Goal: Find specific page/section: Find specific page/section

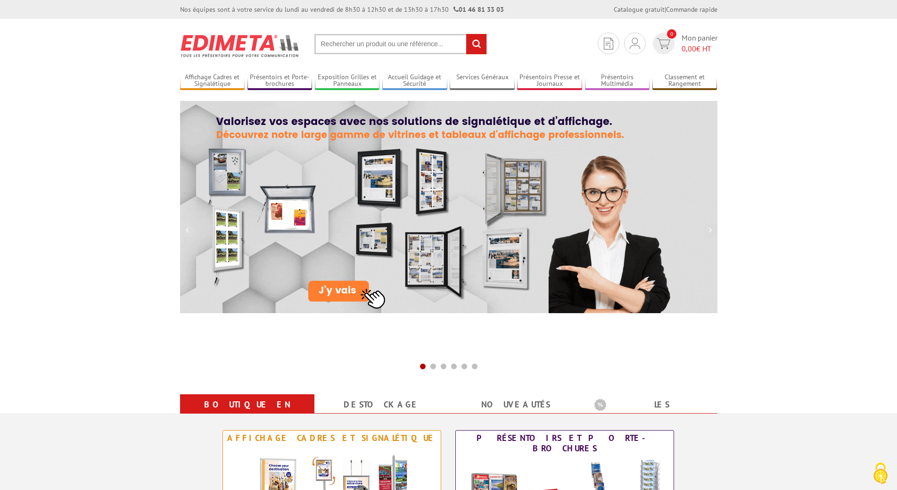
click at [373, 46] on input "text" at bounding box center [401, 44] width 173 height 20
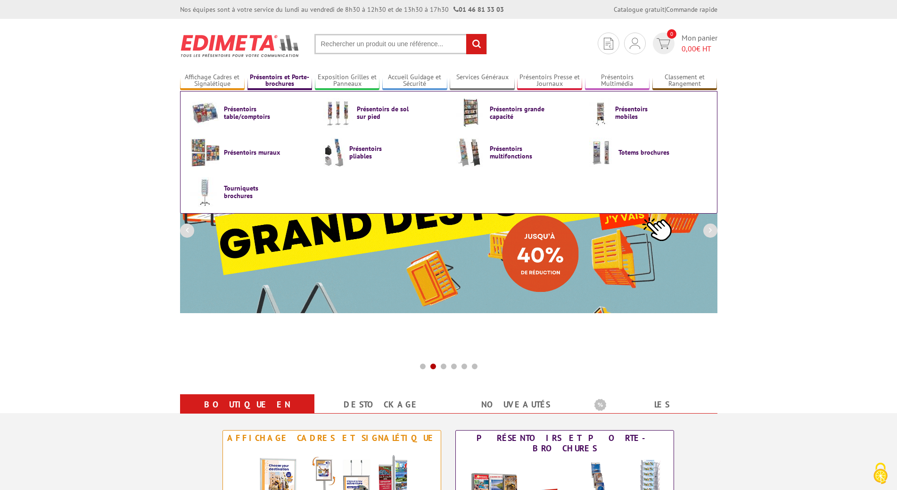
click at [285, 81] on link "Présentoirs et Porte-brochures" at bounding box center [280, 81] width 65 height 16
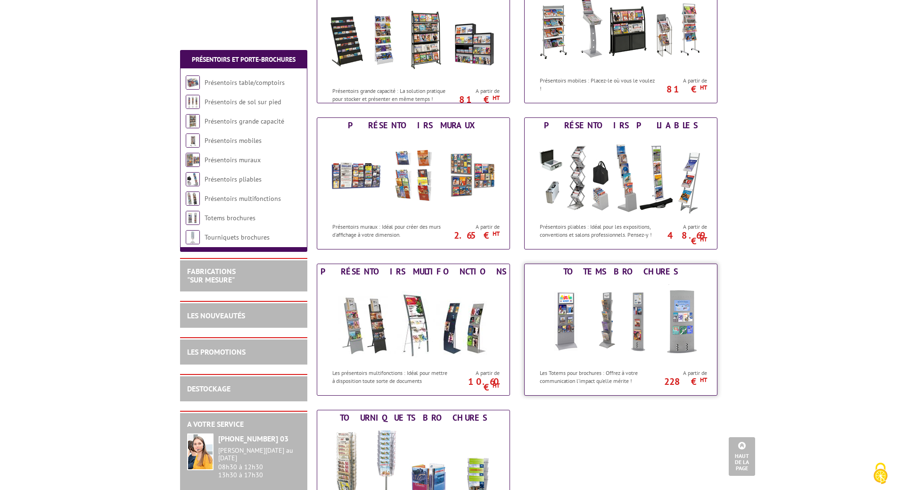
scroll to position [440, 0]
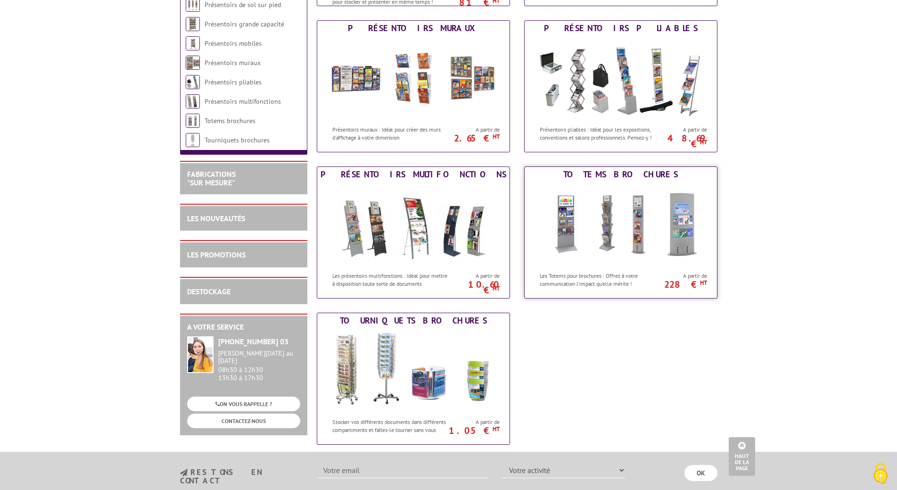
click at [623, 249] on img at bounding box center [621, 224] width 174 height 85
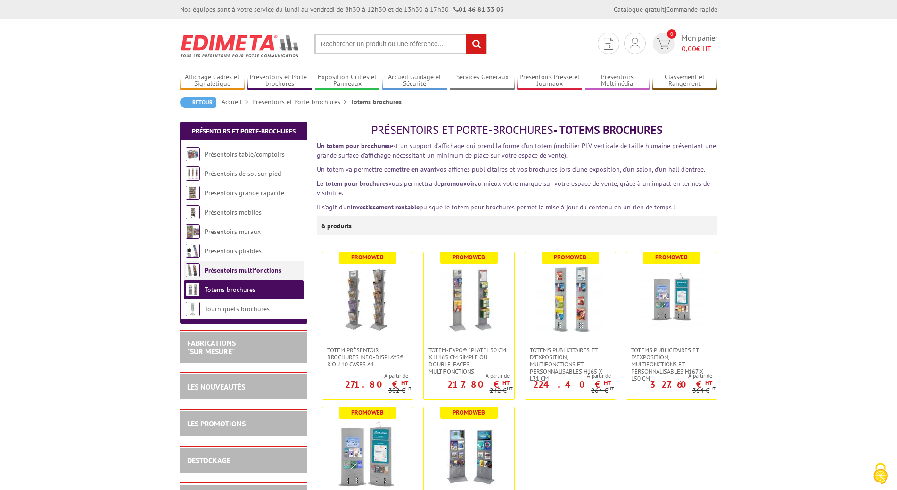
click at [246, 274] on li "Présentoirs multifonctions" at bounding box center [244, 270] width 120 height 19
click at [256, 273] on link "Présentoirs multifonctions" at bounding box center [243, 270] width 77 height 8
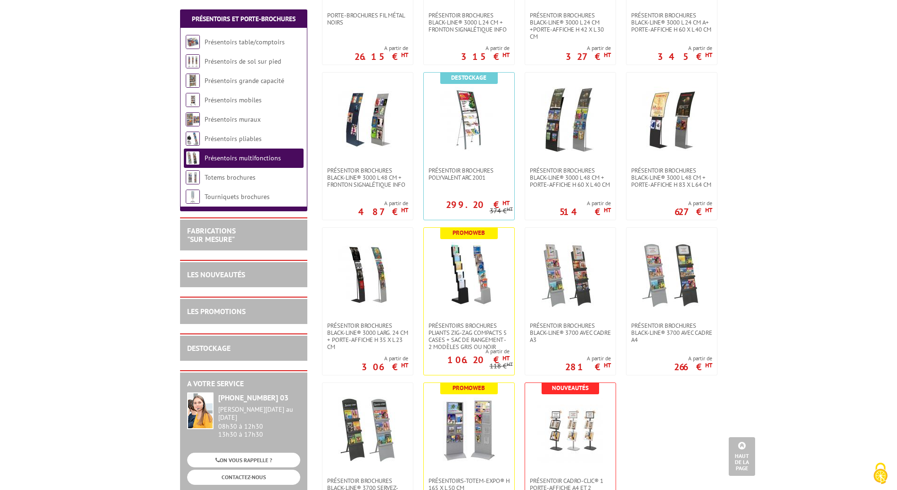
scroll to position [424, 0]
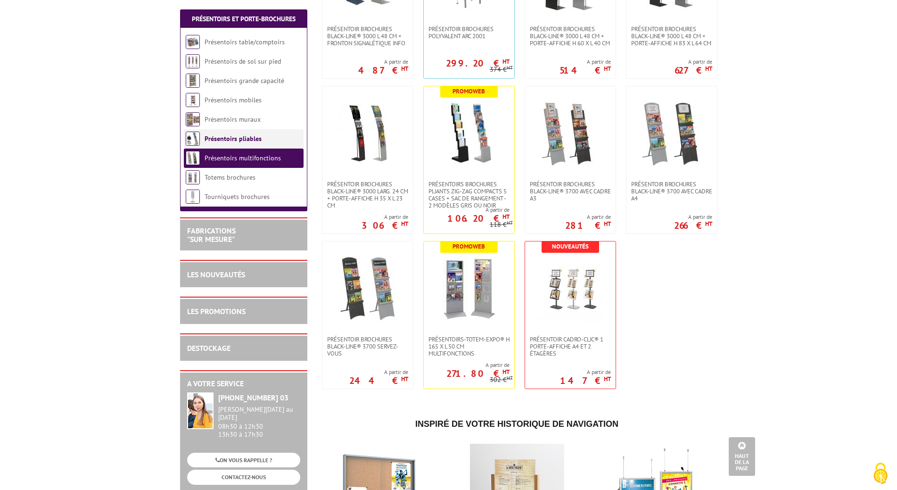
click at [210, 140] on link "Présentoirs pliables" at bounding box center [233, 138] width 57 height 8
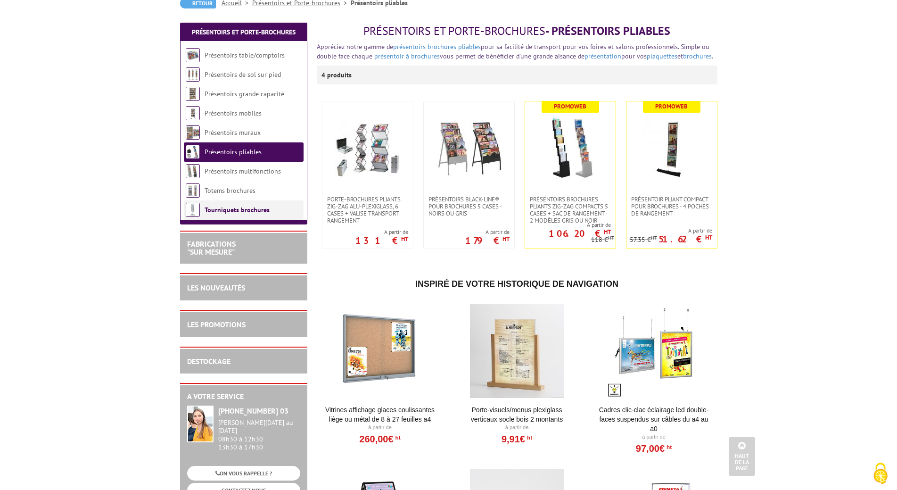
scroll to position [110, 0]
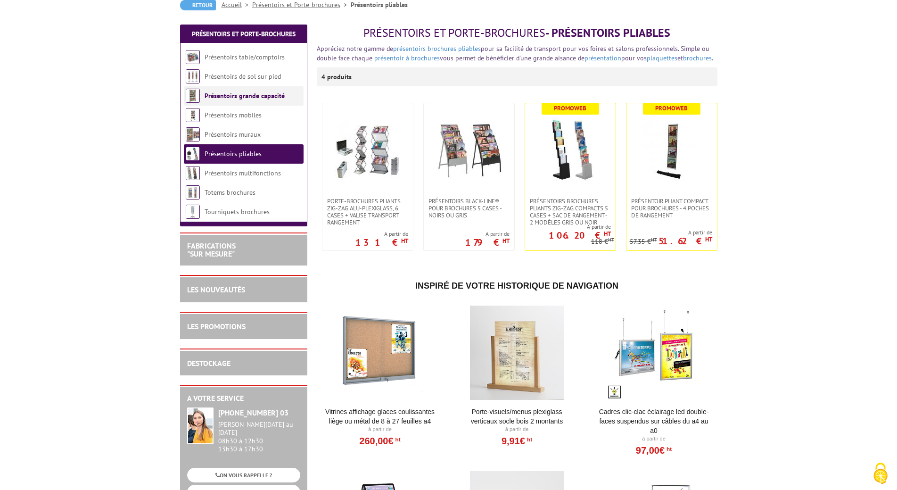
click at [236, 89] on li "Présentoirs grande capacité" at bounding box center [244, 95] width 120 height 19
click at [237, 91] on link "Présentoirs grande capacité" at bounding box center [245, 95] width 80 height 8
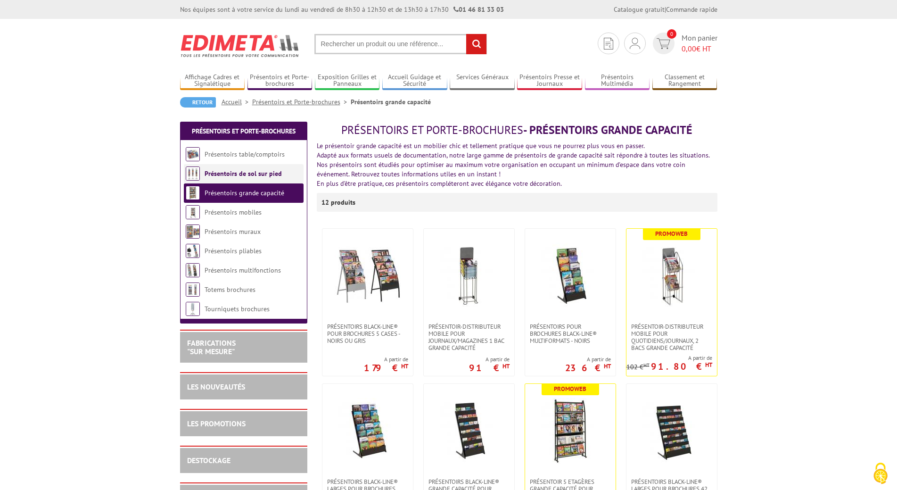
click at [252, 174] on link "Présentoirs de sol sur pied" at bounding box center [243, 173] width 77 height 8
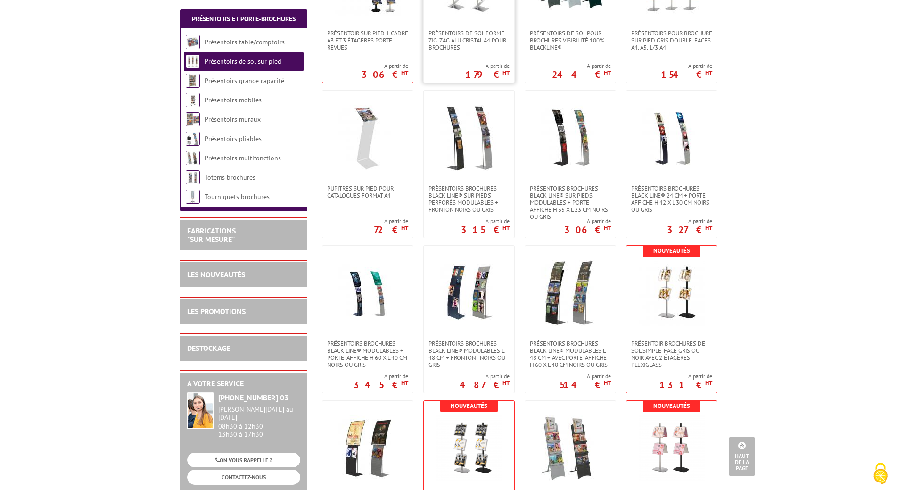
scroll to position [896, 0]
